Goal: Information Seeking & Learning: Learn about a topic

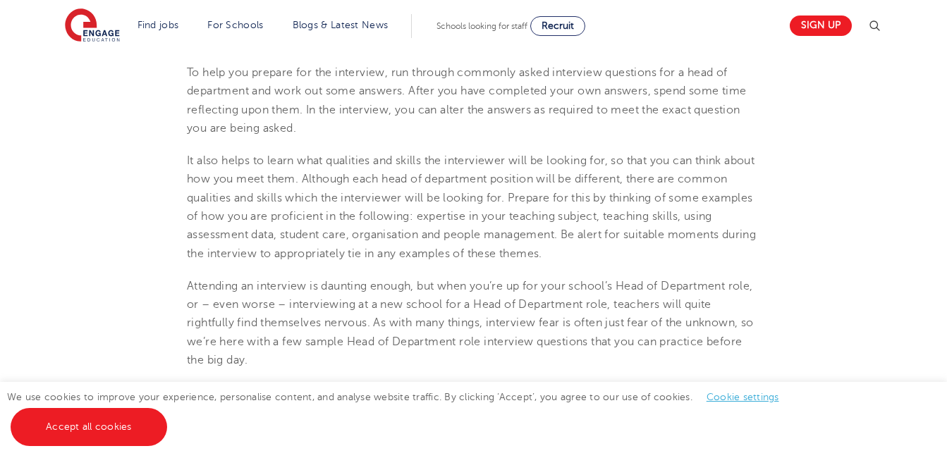
scroll to position [470, 0]
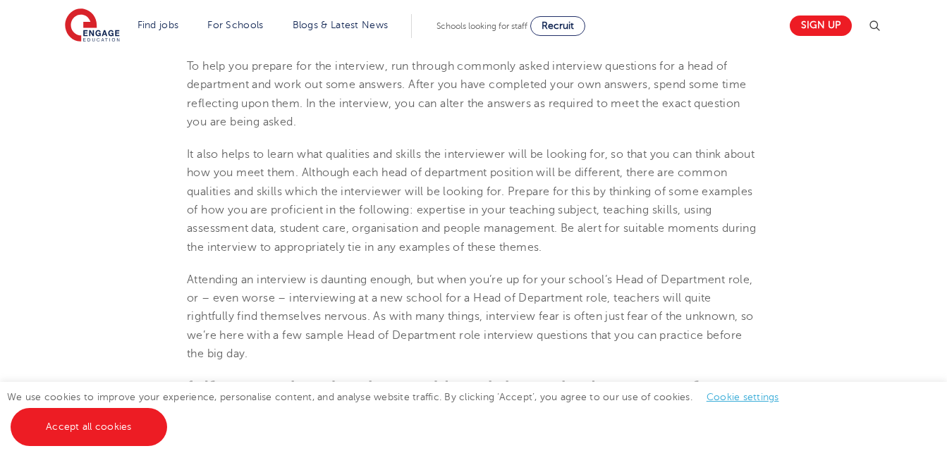
click at [945, 446] on div "We use cookies to improve your experience, personalise content, and analyse web…" at bounding box center [473, 420] width 947 height 76
click at [943, 446] on div "We use cookies to improve your experience, personalise content, and analyse web…" at bounding box center [473, 420] width 947 height 76
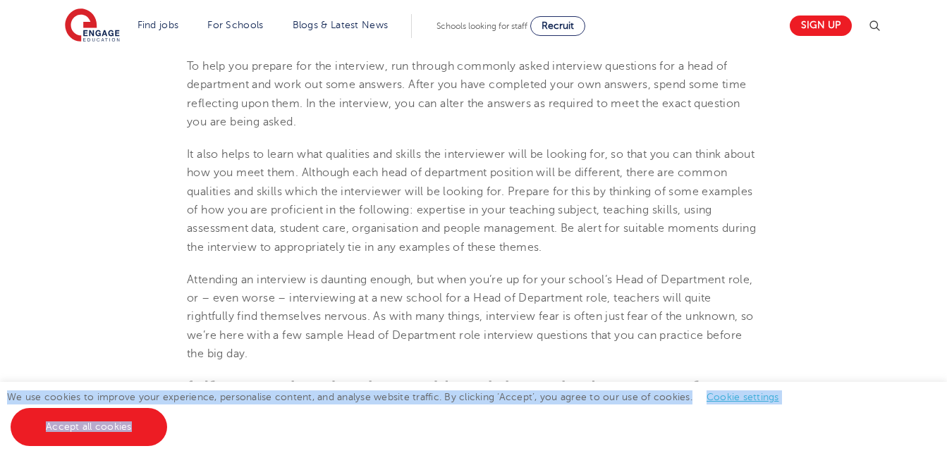
click at [941, 444] on div "We use cookies to improve your experience, personalise content, and analyse web…" at bounding box center [473, 420] width 947 height 76
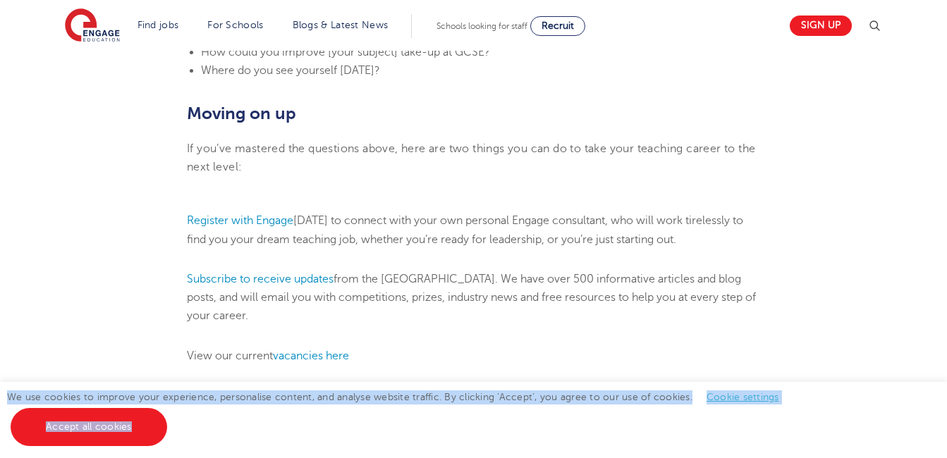
scroll to position [1721, 0]
